Goal: Task Accomplishment & Management: Use online tool/utility

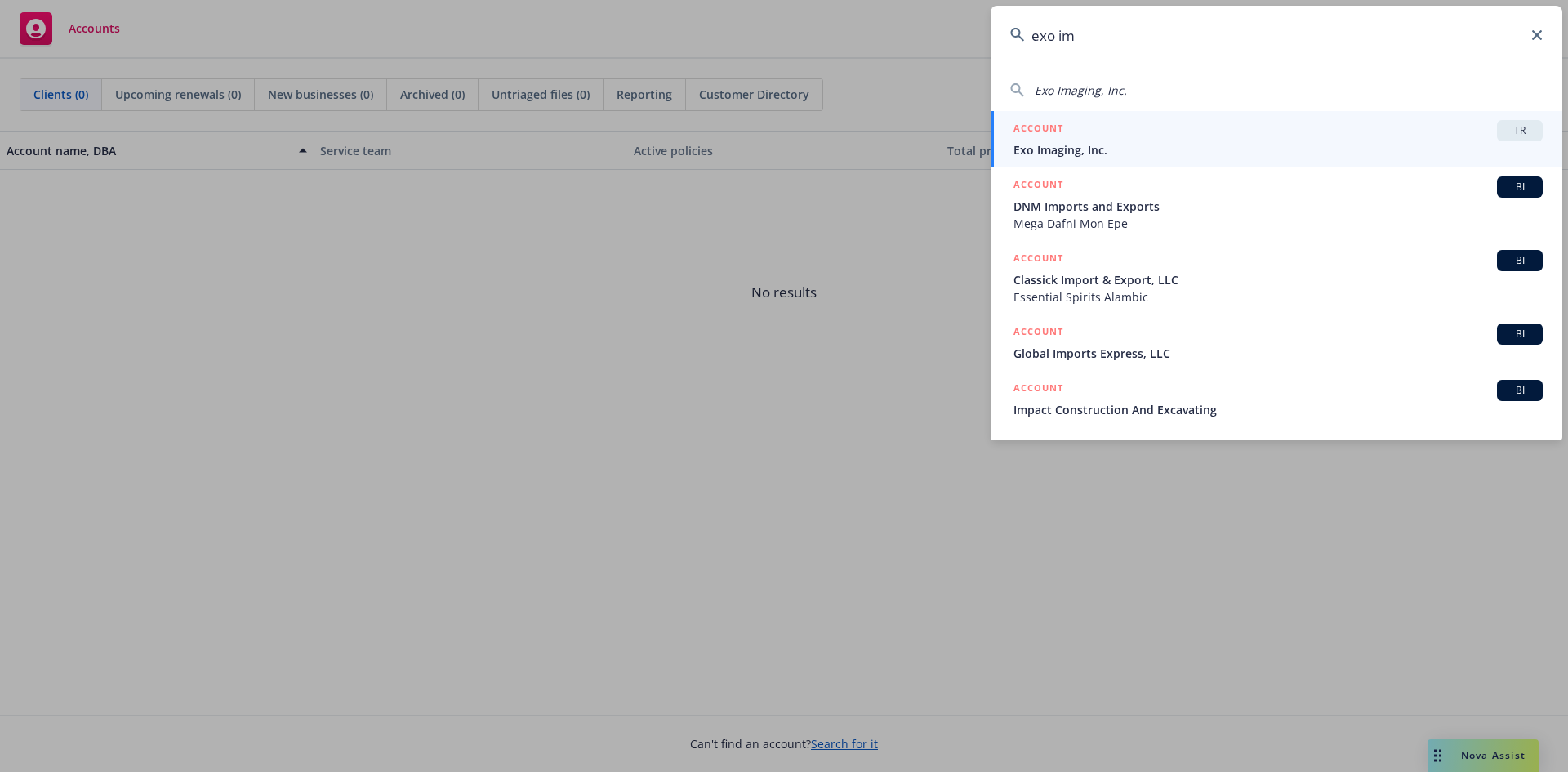
type input "exo im"
click at [1491, 130] on div "ACCOUNT TR" at bounding box center [1278, 130] width 529 height 21
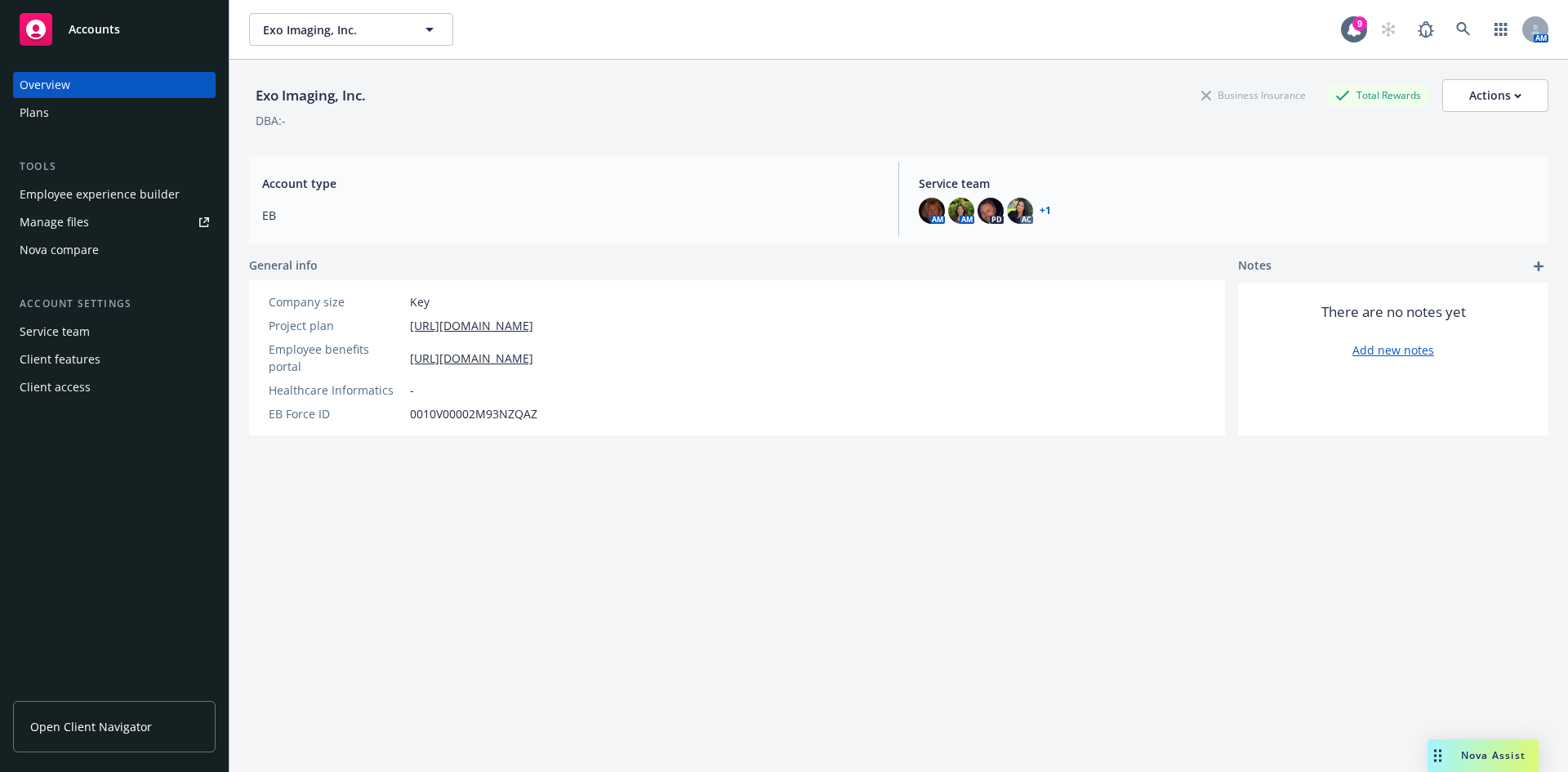
click at [61, 249] on div "Nova compare" at bounding box center [59, 249] width 79 height 26
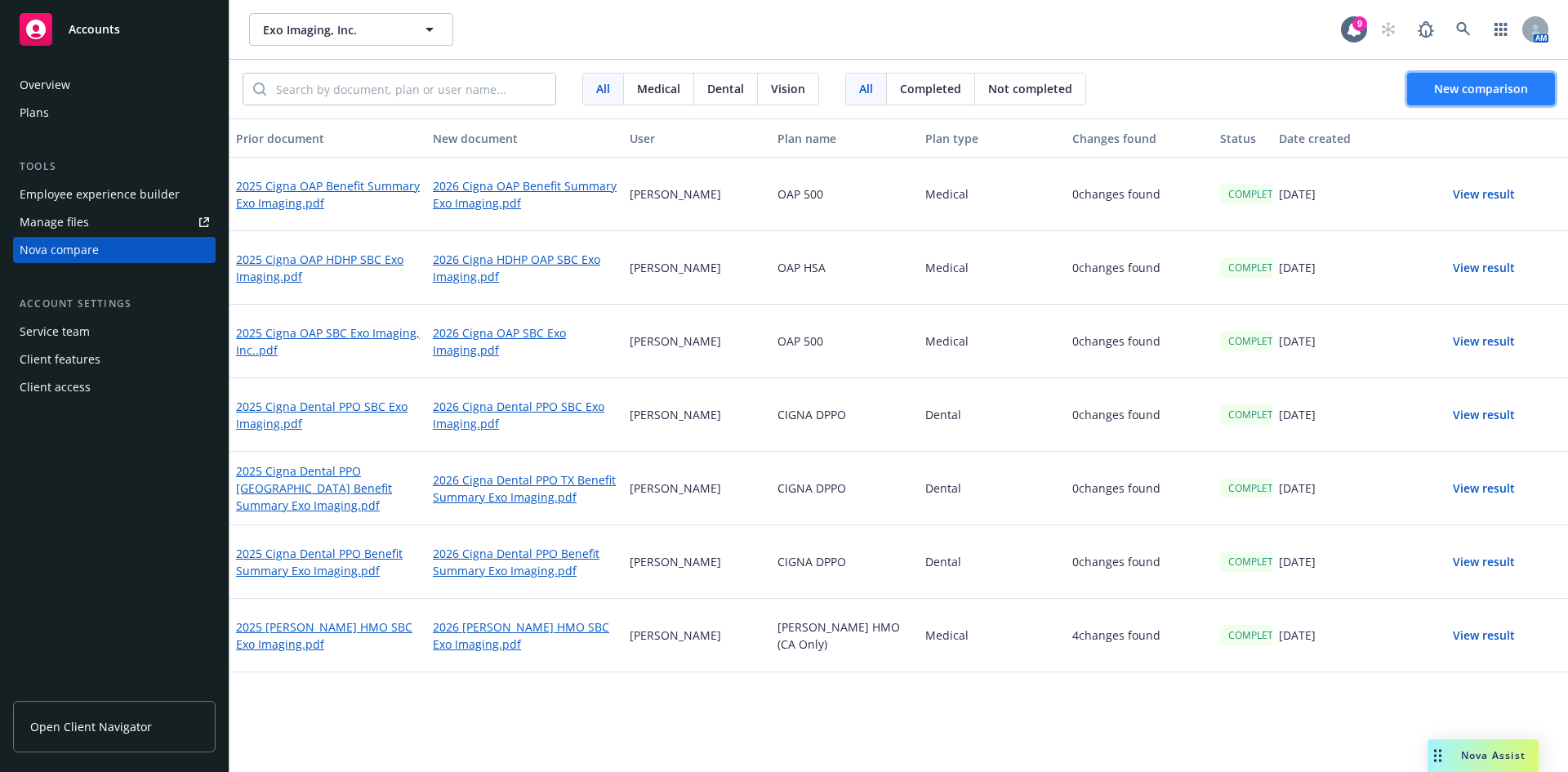
click at [1448, 85] on span "New comparison" at bounding box center [1480, 89] width 94 height 15
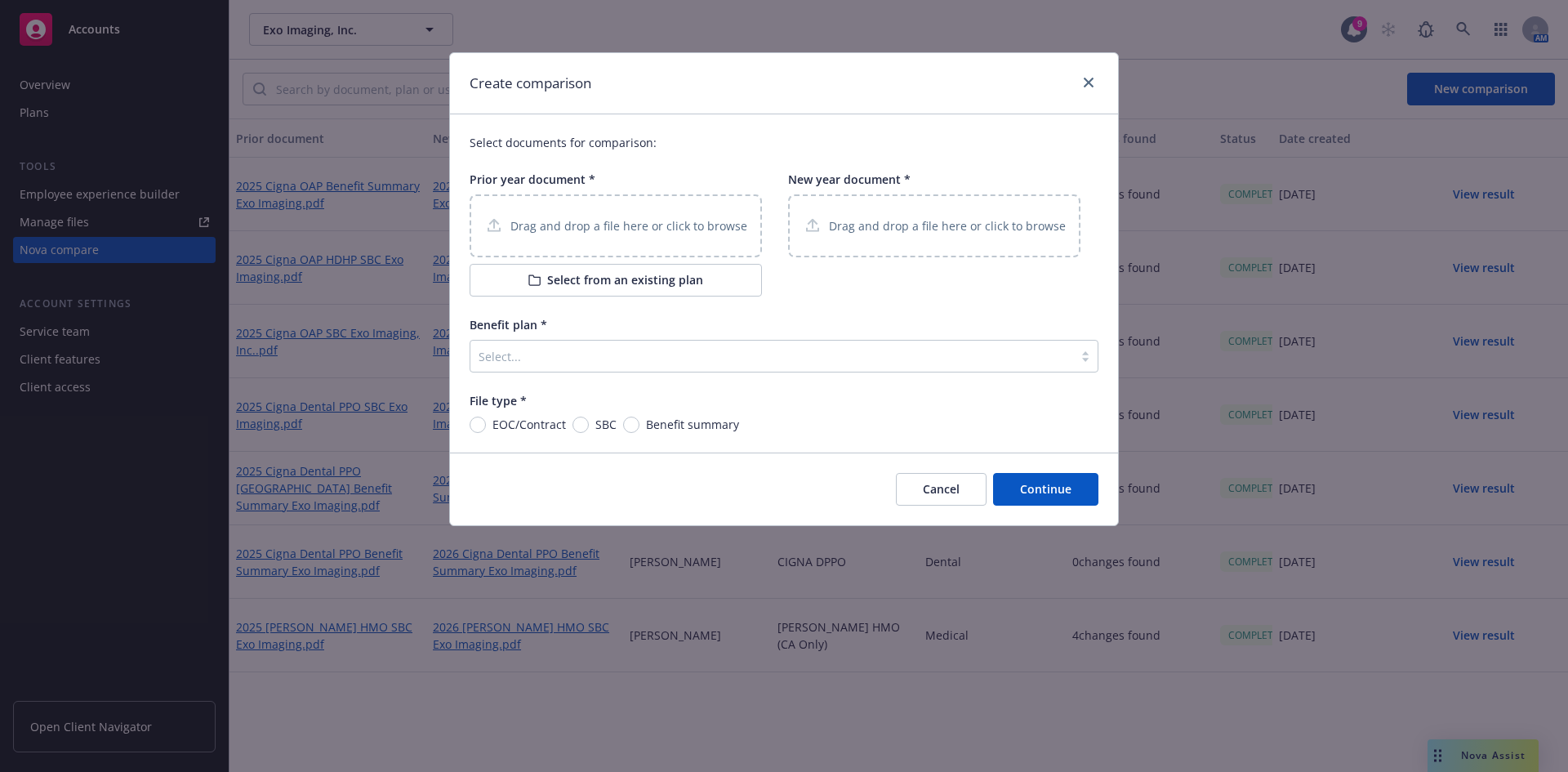
click at [610, 215] on div "Drag and drop a file here or click to browse" at bounding box center [615, 226] width 292 height 63
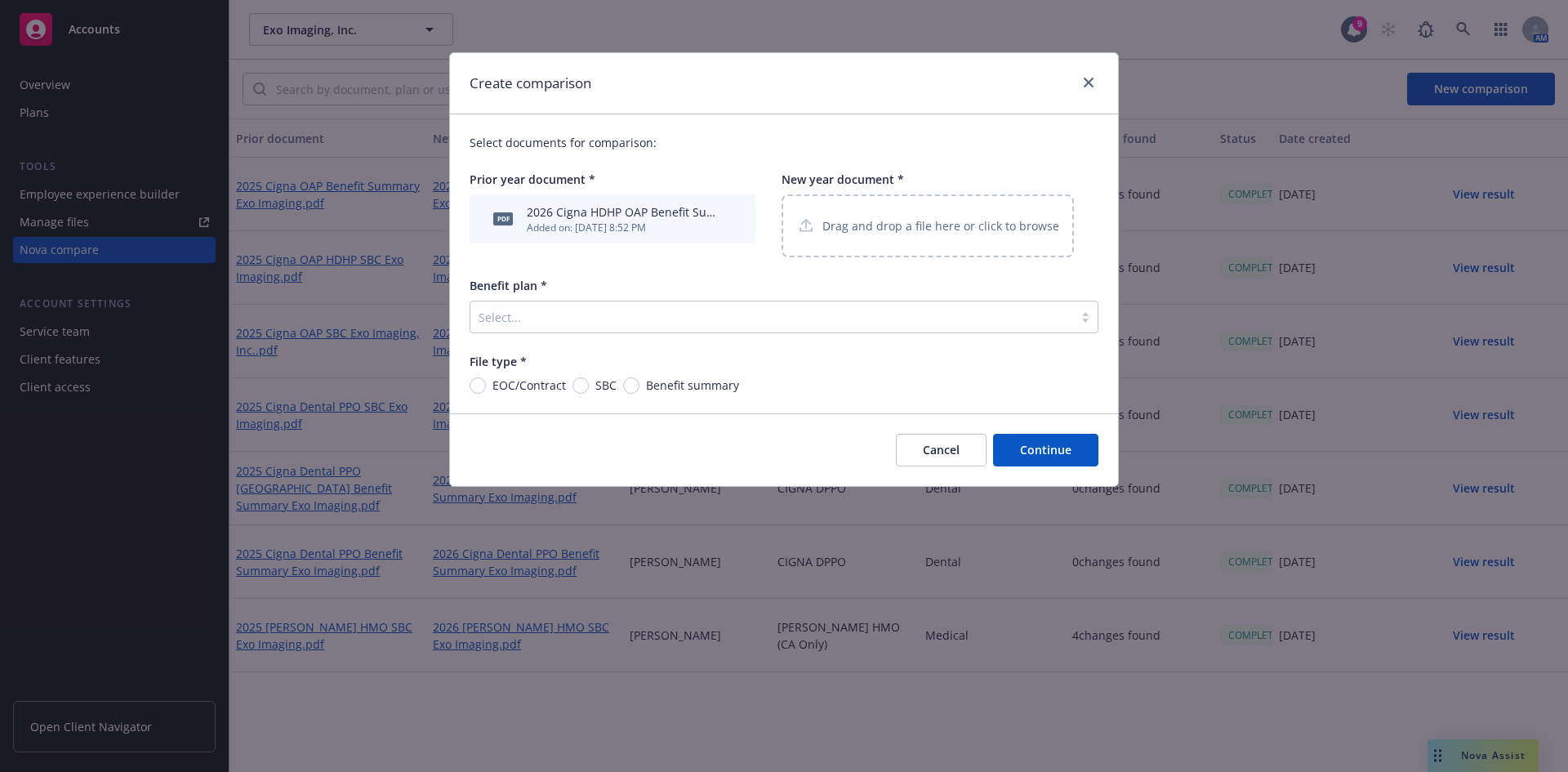
click at [904, 235] on div "Drag and drop a file here or click to browse" at bounding box center [927, 226] width 263 height 20
click at [615, 216] on div "2026 Cigna HDHP OAP Benefit Summary Exo Imaging.pdf" at bounding box center [623, 212] width 193 height 17
click at [729, 213] on icon "archive file" at bounding box center [730, 217] width 13 height 13
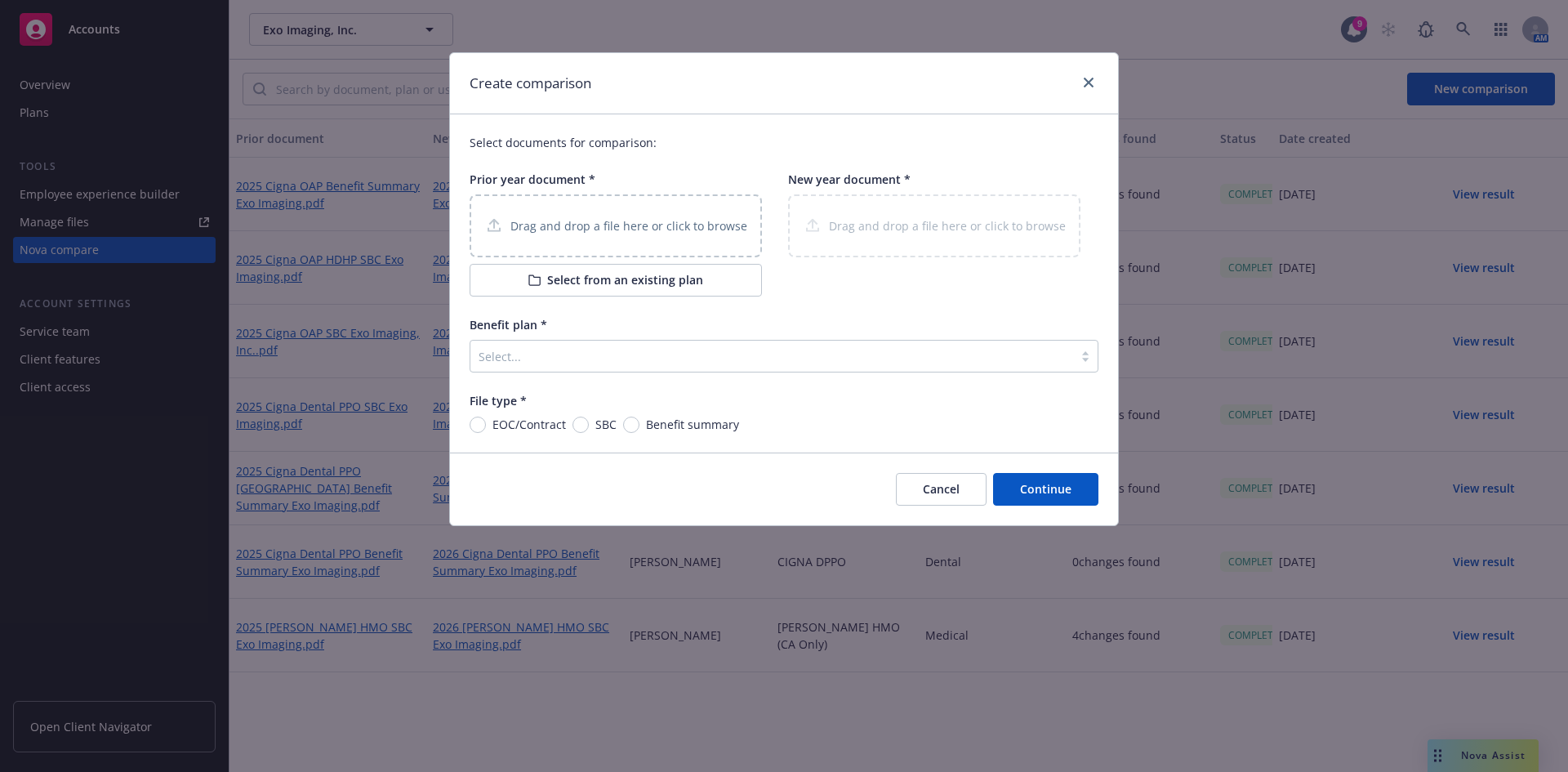
click at [622, 233] on p "Drag and drop a file here or click to browse" at bounding box center [629, 226] width 237 height 17
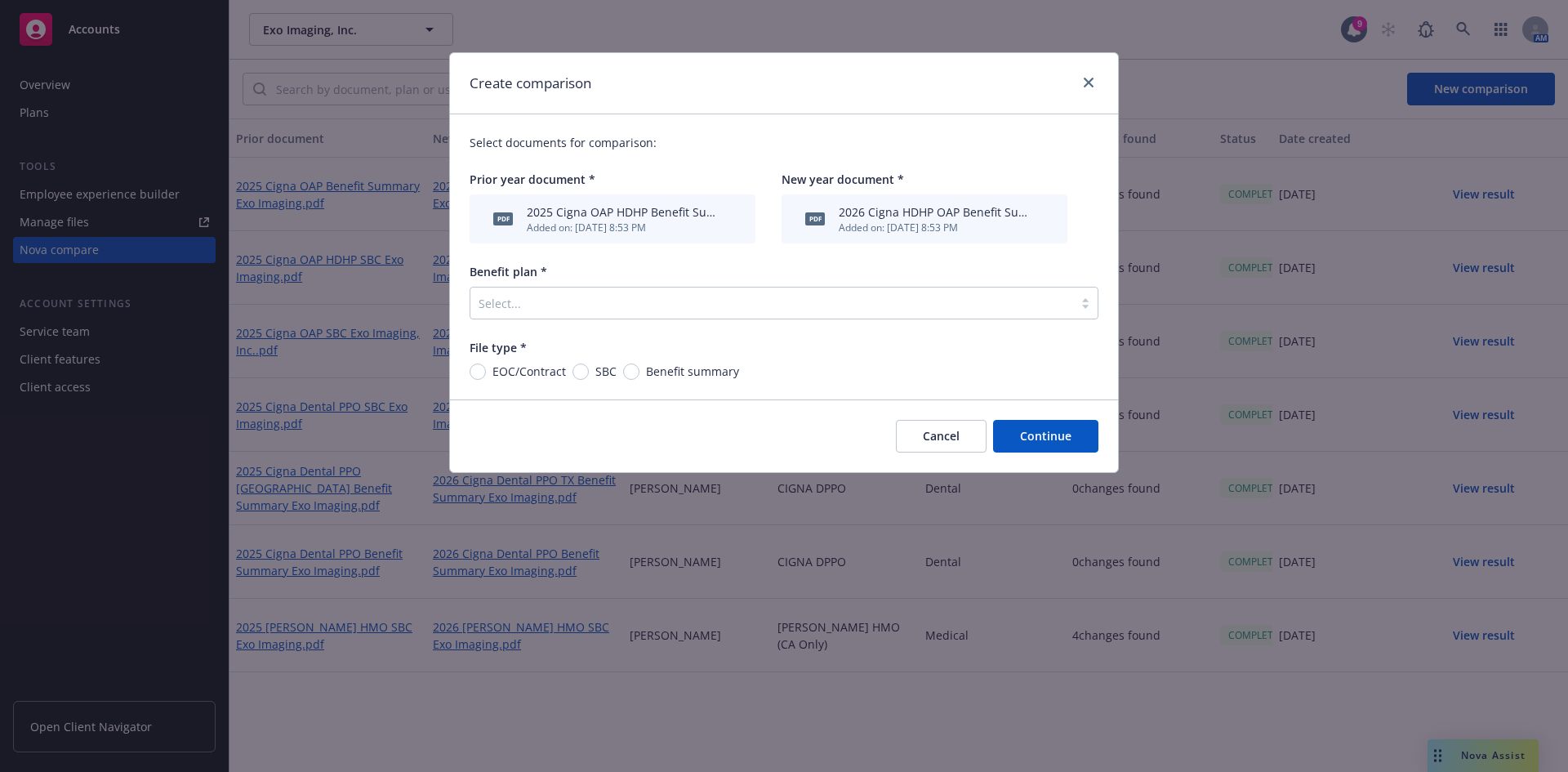
click at [532, 284] on div "Benefit plan * Select..." at bounding box center [784, 291] width 629 height 57
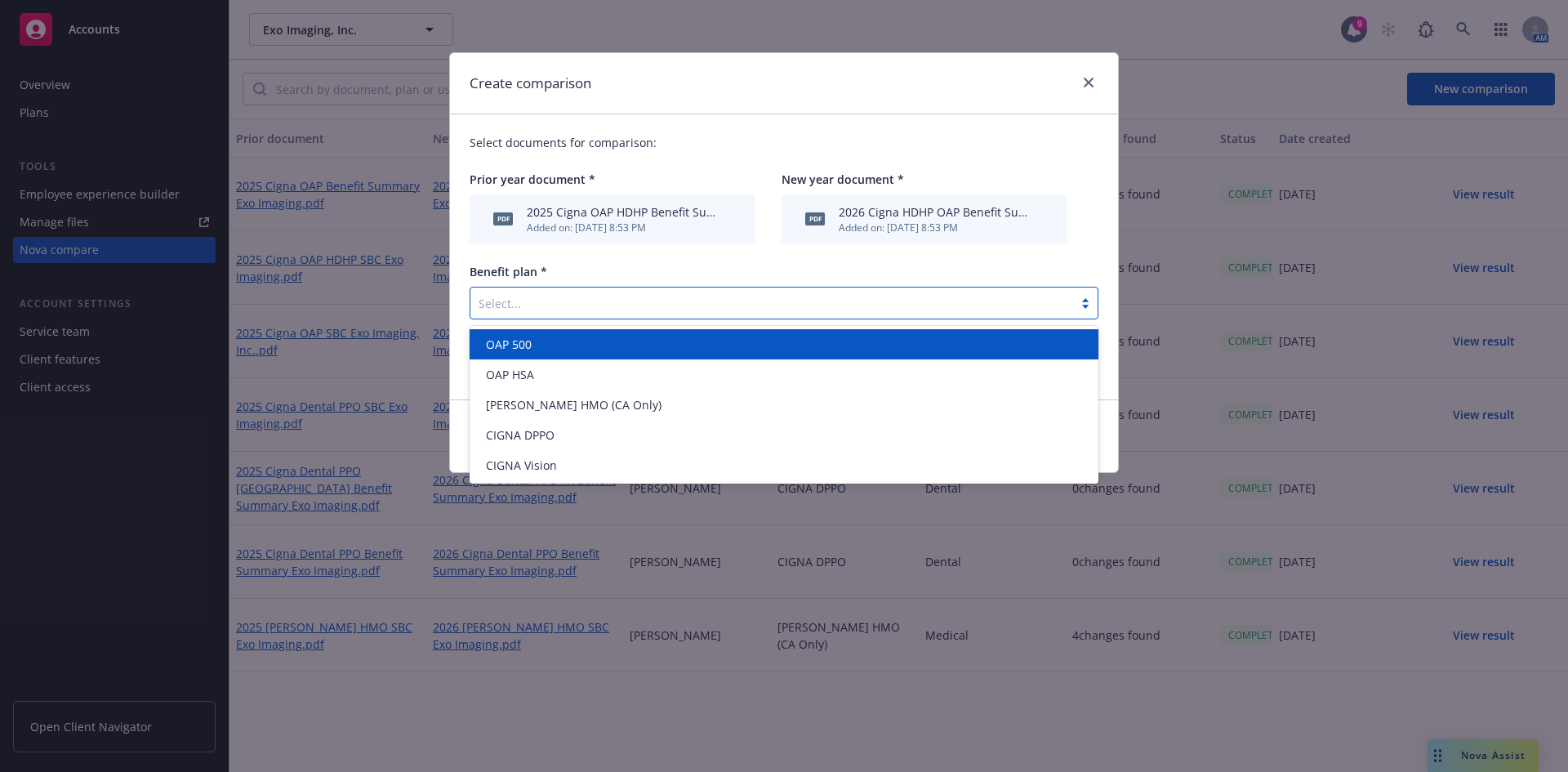
click at [539, 306] on div at bounding box center [772, 303] width 587 height 19
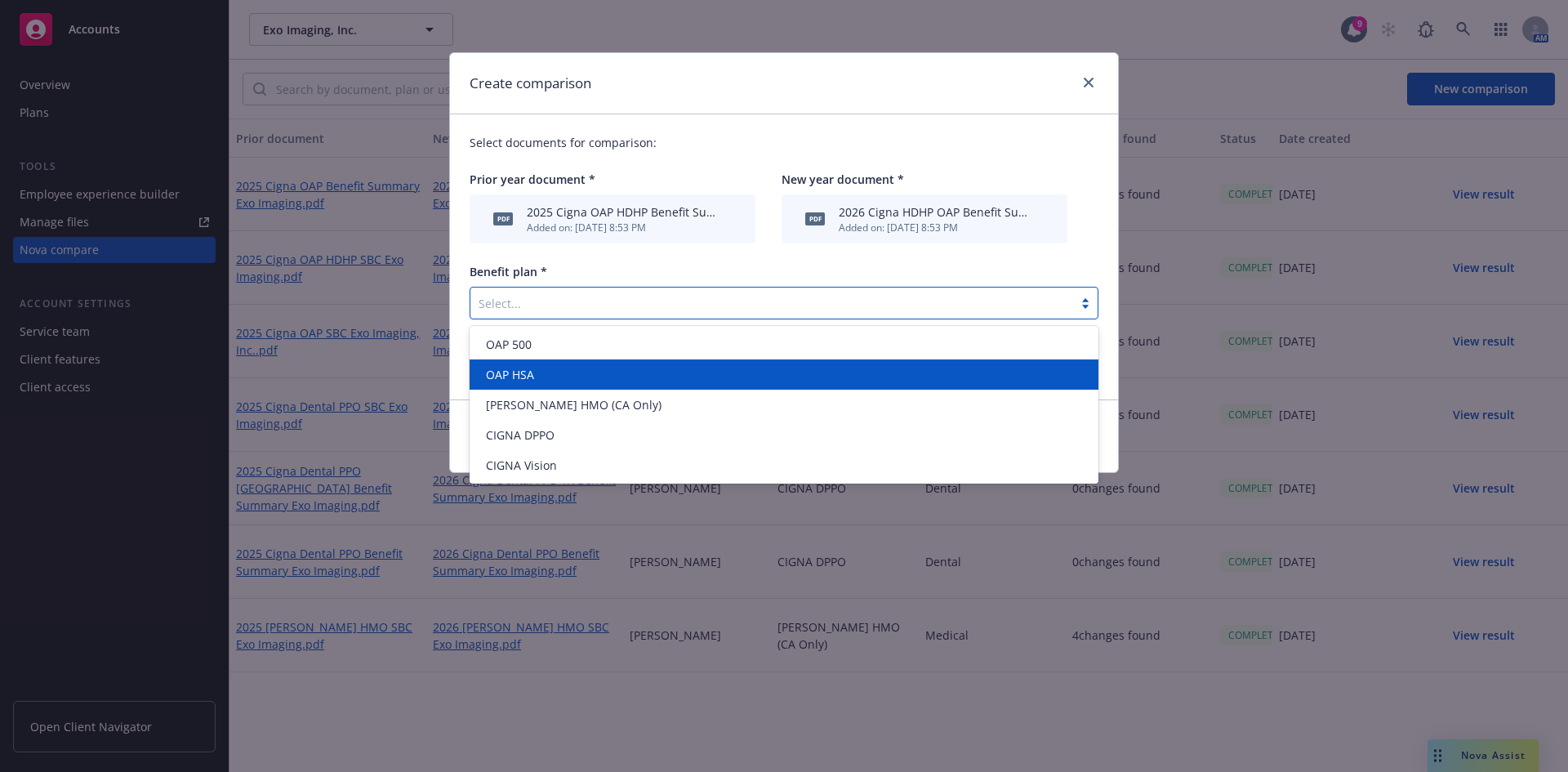
click at [548, 373] on div "OAP HSA" at bounding box center [784, 375] width 609 height 17
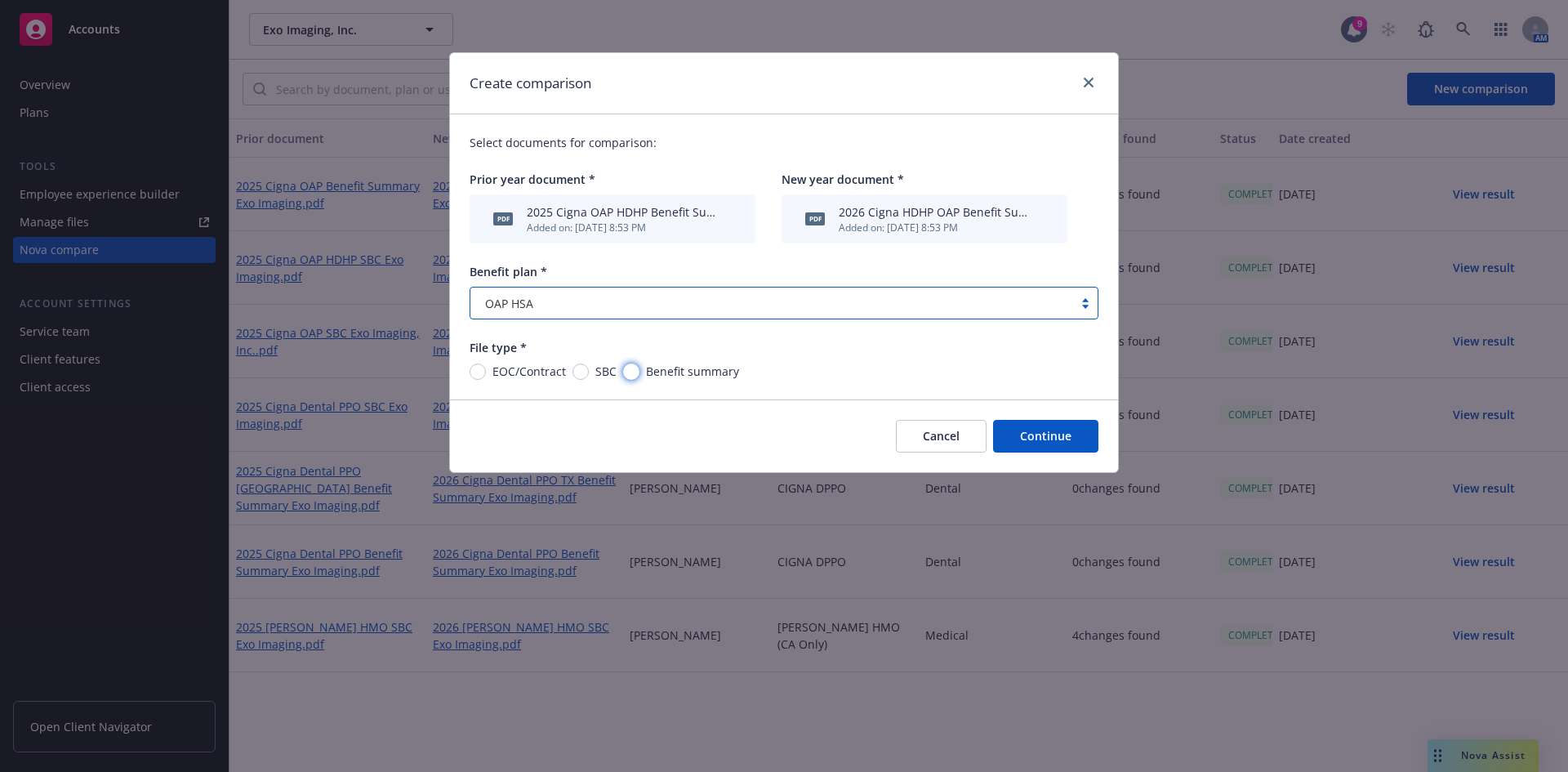
click at [632, 374] on input "Benefit summary" at bounding box center [631, 371] width 16 height 16
radio input "true"
click at [1021, 430] on button "Continue" at bounding box center [1046, 436] width 106 height 33
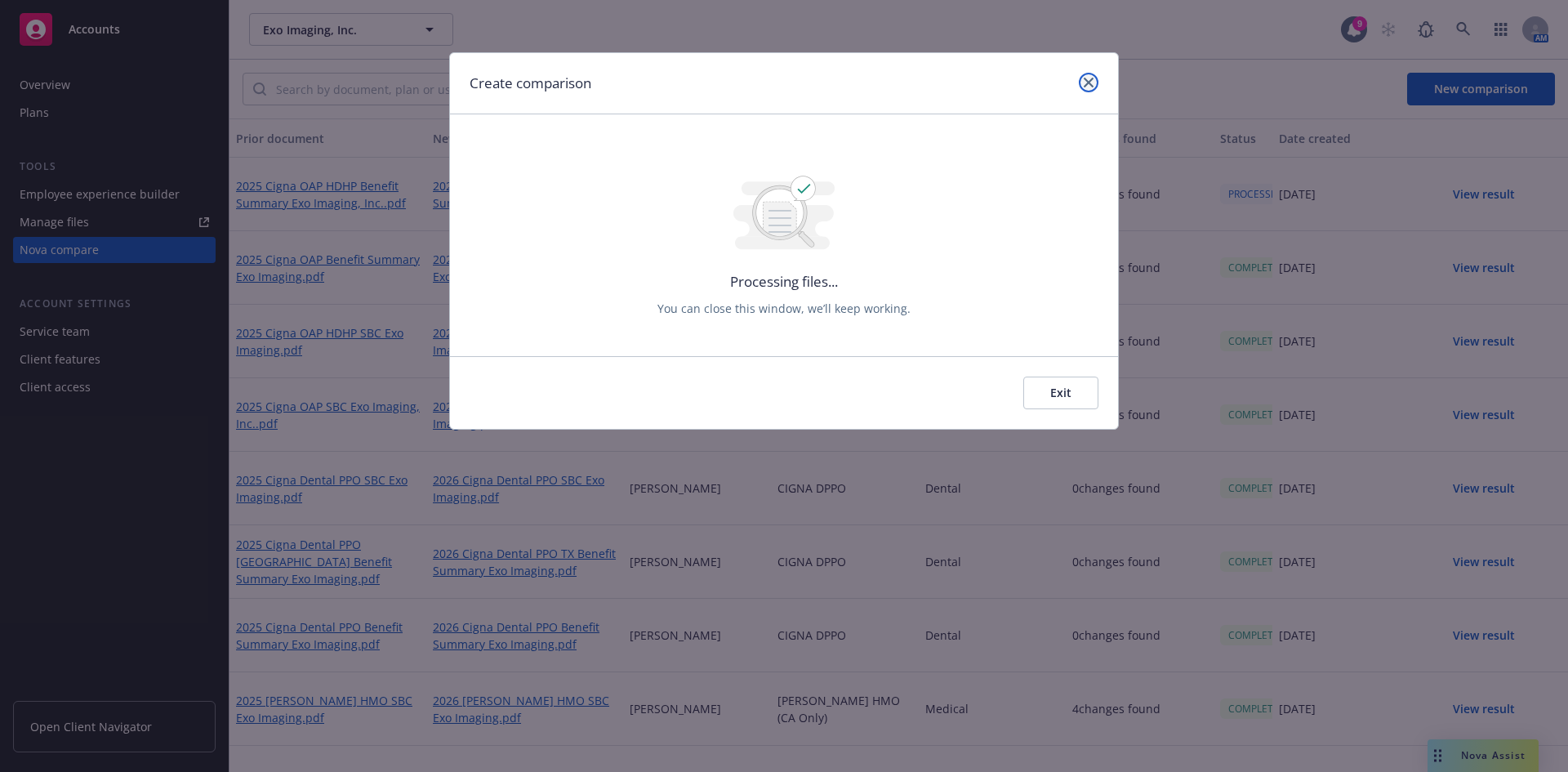
click at [1082, 82] on link "close" at bounding box center [1088, 82] width 19 height 19
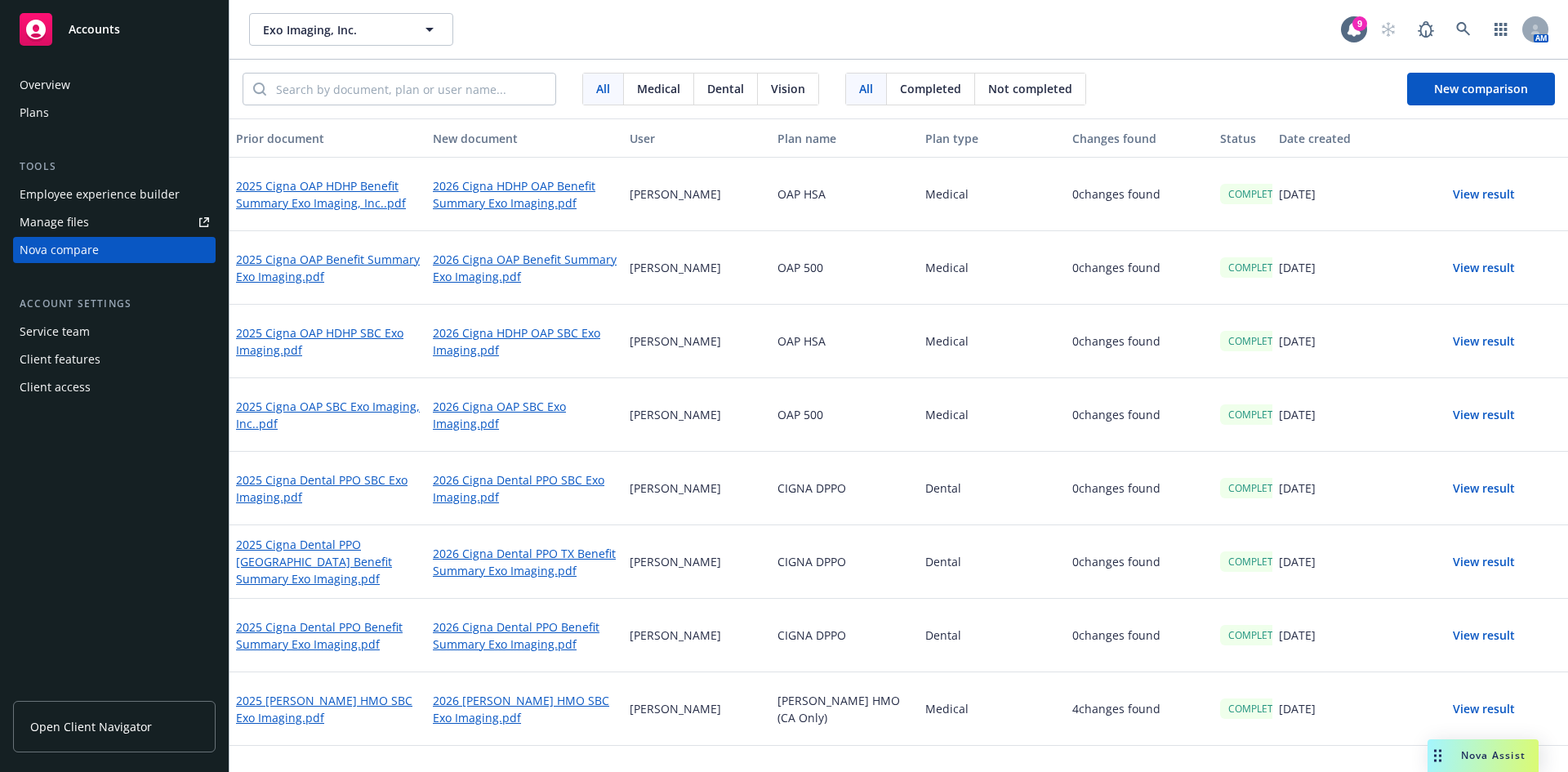
click at [1483, 195] on button "View result" at bounding box center [1483, 194] width 114 height 33
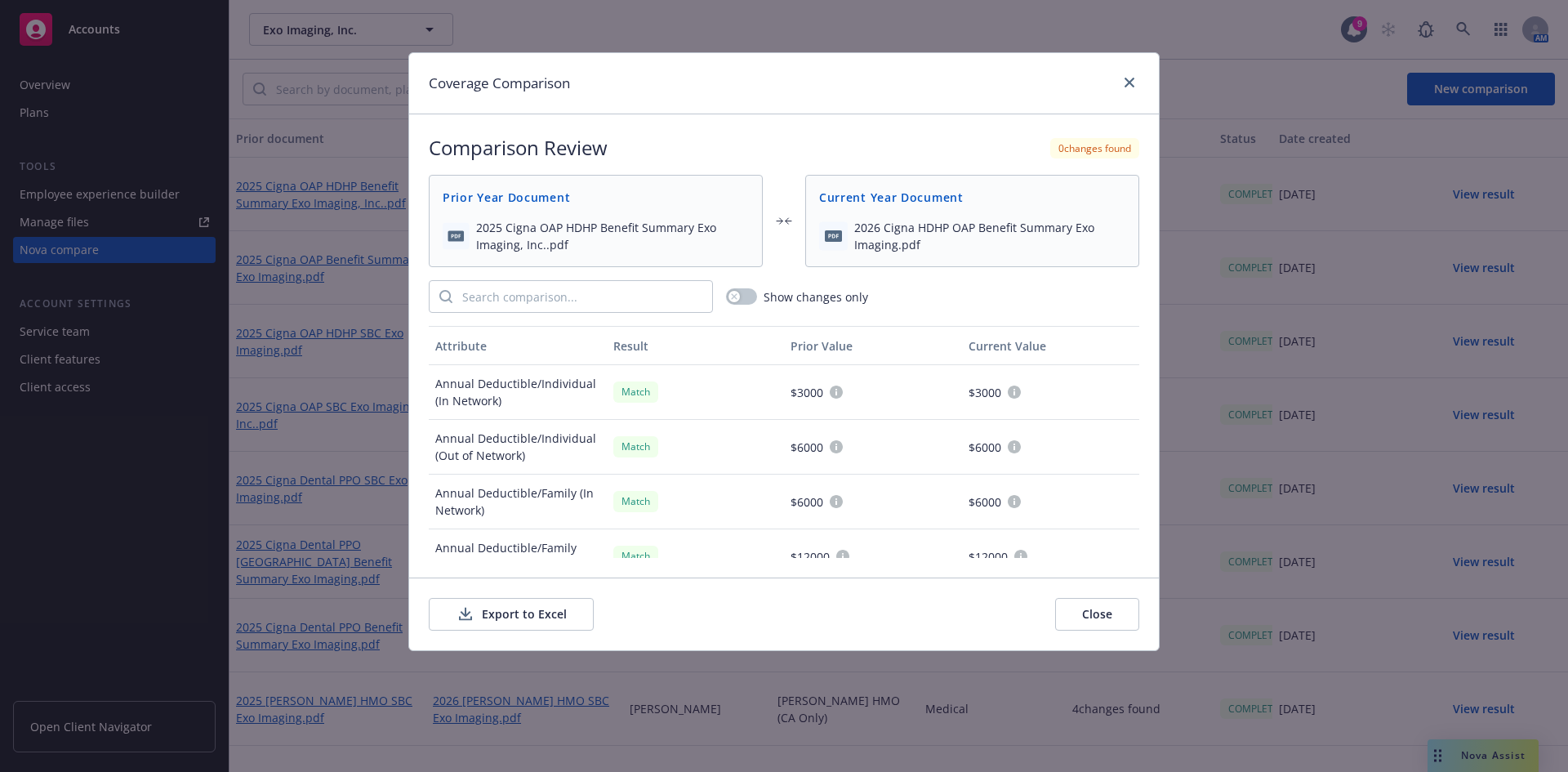
click at [546, 610] on button "Export to Excel" at bounding box center [511, 614] width 165 height 33
click at [1134, 89] on link "close" at bounding box center [1128, 82] width 19 height 19
